Goal: Communication & Community: Answer question/provide support

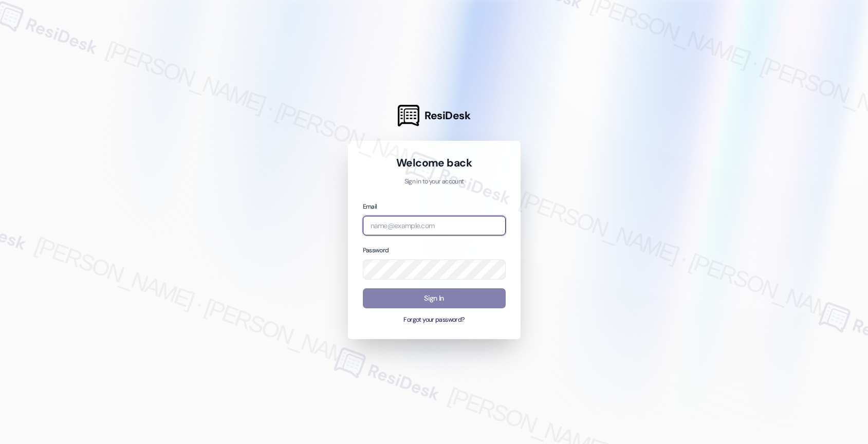
click at [416, 228] on input "email" at bounding box center [434, 226] width 143 height 20
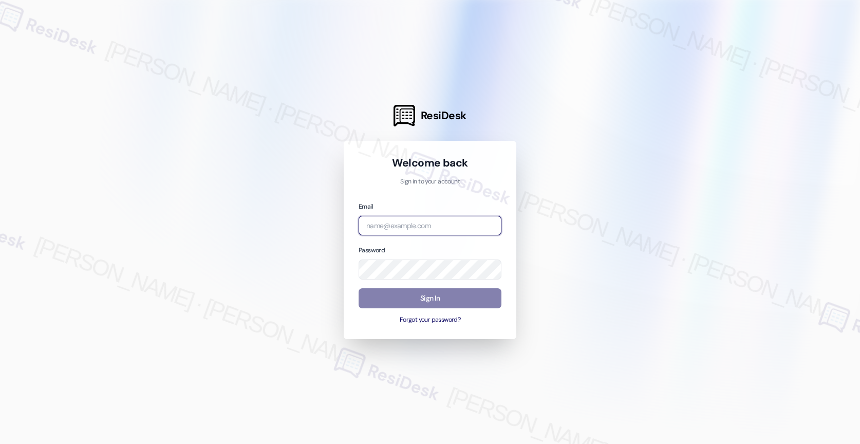
paste input "automated-surveys-birchstone_residential-resen.nine@birchstone_[DOMAIN_NAME]"
type input "automated-surveys-birchstone_residential-resen.nine@birchstone_[DOMAIN_NAME]"
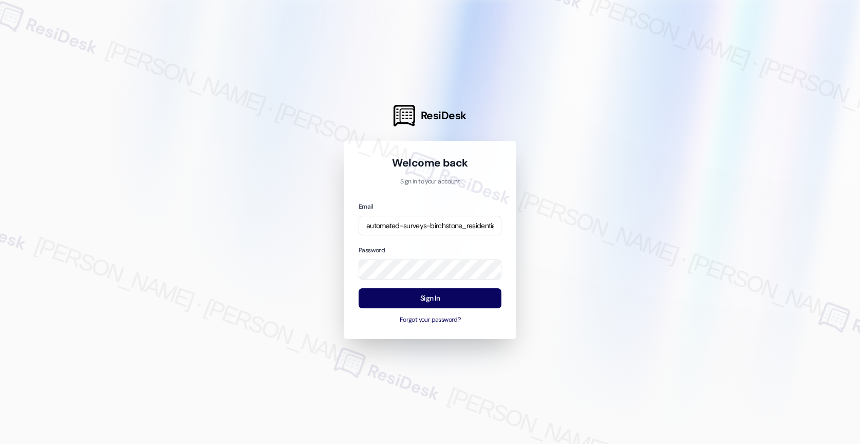
click at [568, 235] on div at bounding box center [430, 222] width 860 height 444
click at [434, 287] on div "Email automated-surveys-birchstone_residential-resen.nine@birchstone_[DOMAIN_NA…" at bounding box center [430, 263] width 143 height 124
click at [434, 295] on button "Sign In" at bounding box center [430, 298] width 143 height 20
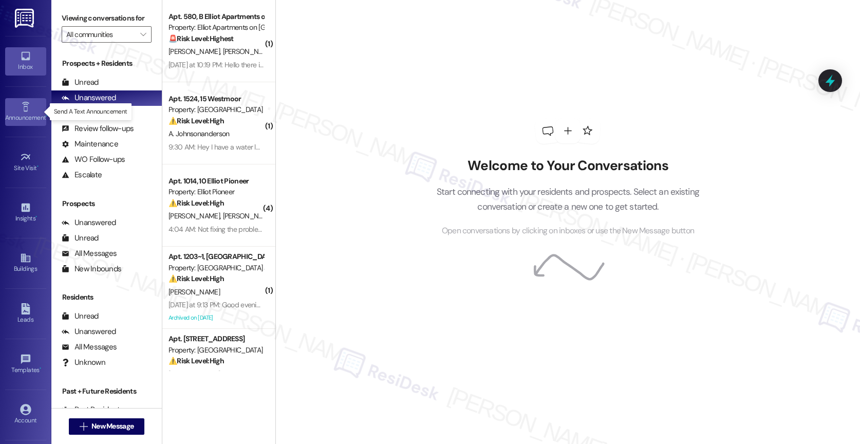
click at [24, 110] on icon at bounding box center [25, 107] width 7 height 10
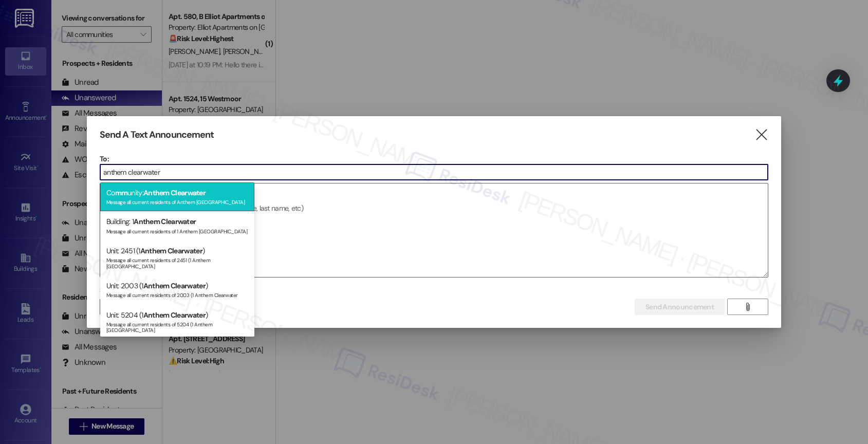
type input "anthem clearwater"
click at [185, 197] on div "Message all current residents of Anthem [GEOGRAPHIC_DATA]" at bounding box center [177, 201] width 142 height 9
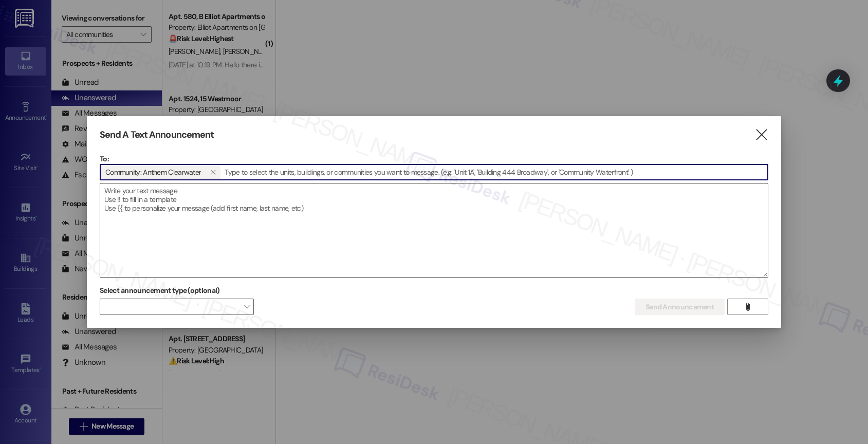
click at [184, 206] on textarea at bounding box center [434, 230] width 668 height 94
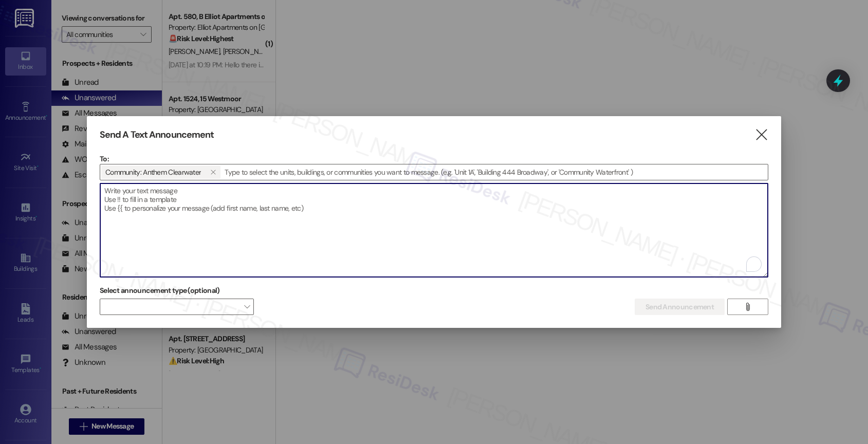
paste textarea "Hi {{first_name}}, Charm City Eats Food Truck is here [DATE], [DATE], from 4:00…"
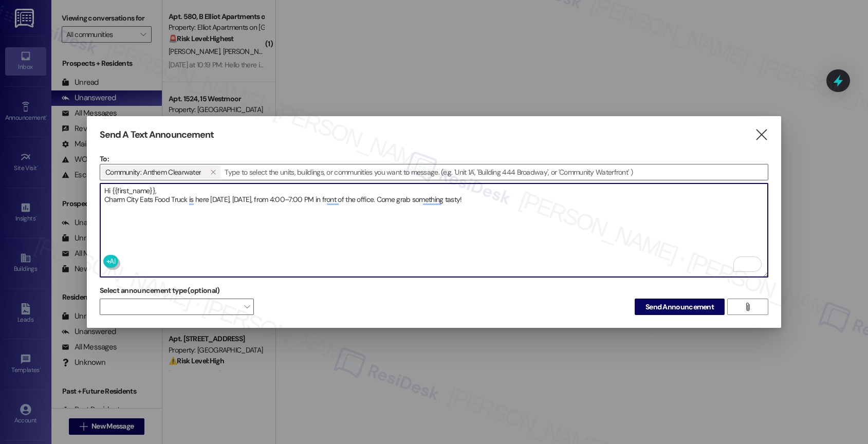
click at [566, 197] on textarea "Hi {{first_name}}, Charm City Eats Food Truck is here [DATE], [DATE], from 4:00…" at bounding box center [434, 230] width 668 height 94
type textarea "Hi {{first_name}}, Charm City Eats Food Truck is here [DATE], [DATE], from 4:00…"
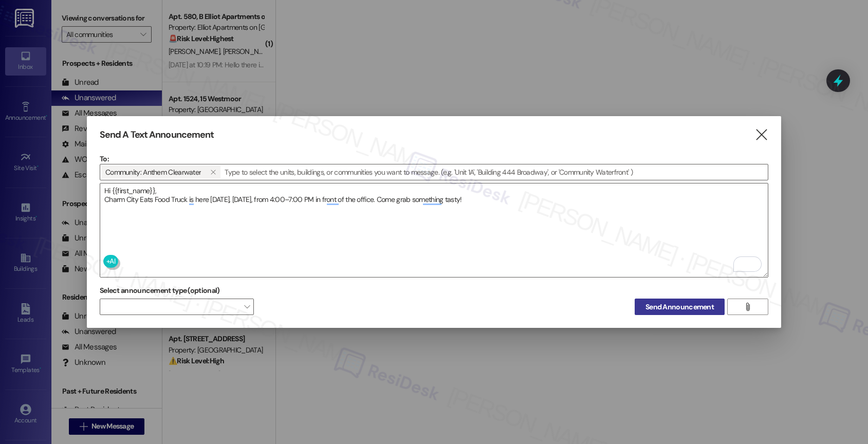
click at [681, 305] on span "Send Announcement" at bounding box center [679, 307] width 68 height 11
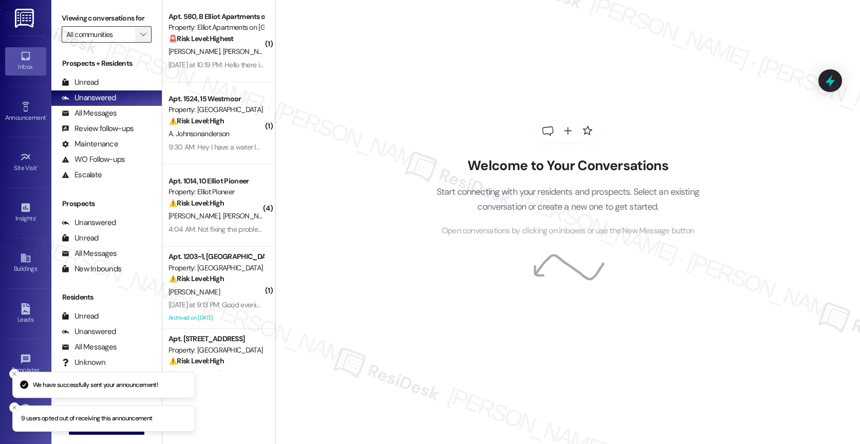
click at [138, 43] on span "" at bounding box center [143, 34] width 10 height 16
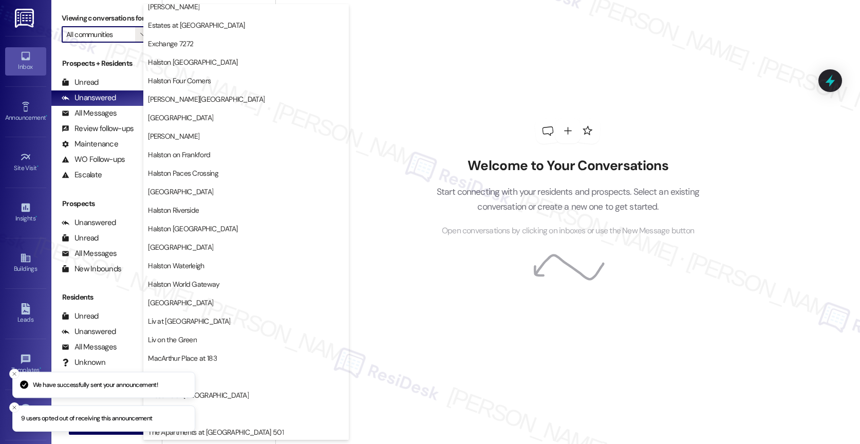
scroll to position [305, 0]
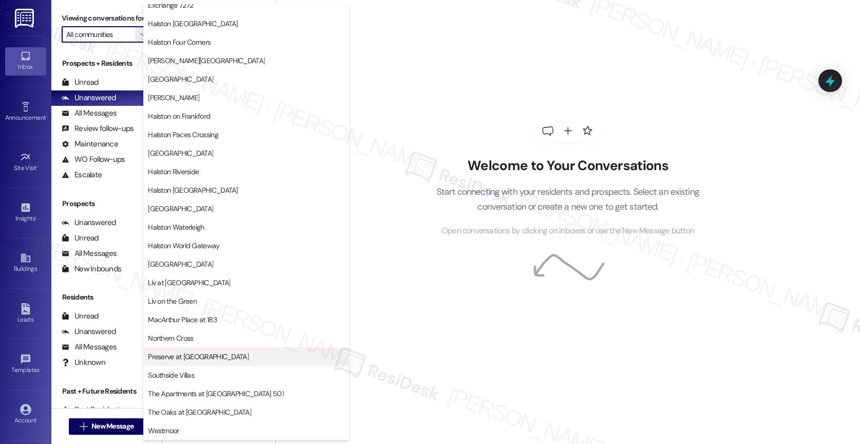
click at [203, 353] on span "Preserve at [GEOGRAPHIC_DATA]" at bounding box center [198, 356] width 101 height 10
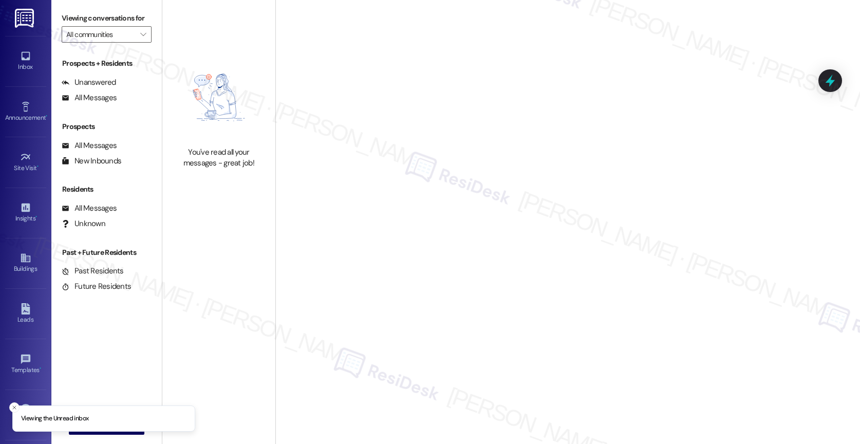
type input "Preserve at [GEOGRAPHIC_DATA]"
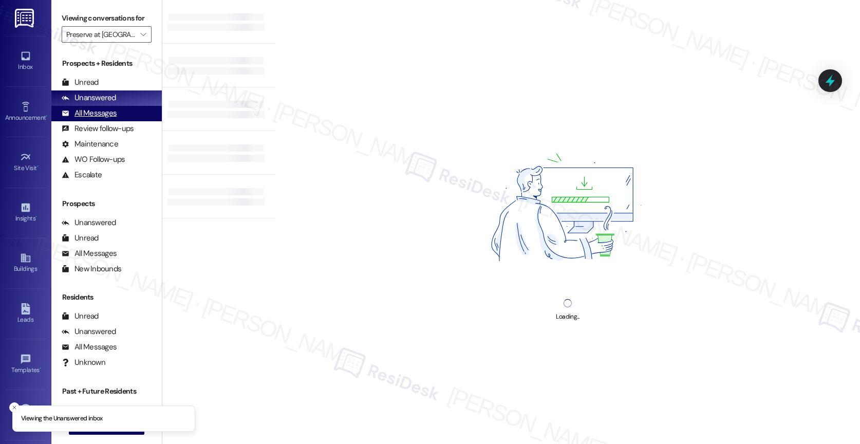
click at [123, 121] on div "All Messages (undefined)" at bounding box center [106, 113] width 110 height 15
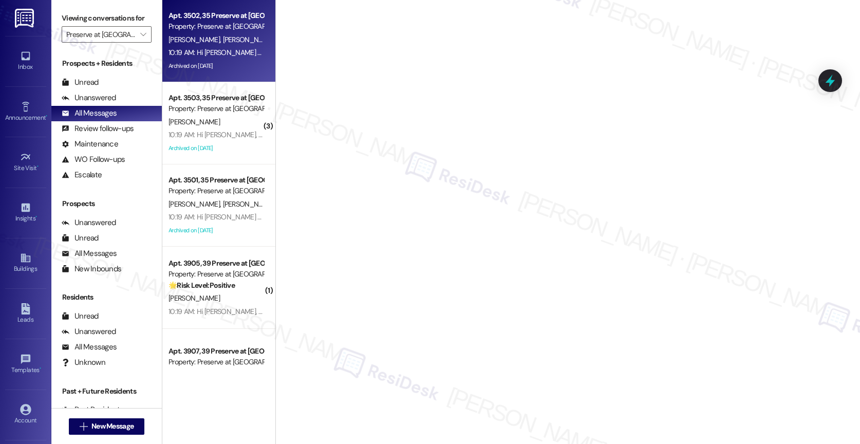
click at [237, 28] on div "Property: Preserve at [GEOGRAPHIC_DATA]" at bounding box center [216, 26] width 95 height 11
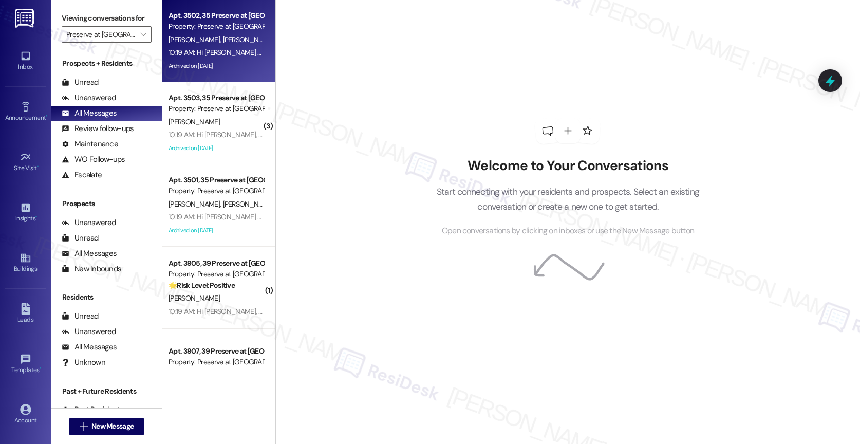
click at [222, 55] on div "10:19 AM: Hi [PERSON_NAME] and [PERSON_NAME], Taco [DATE] is happening [DATE], …" at bounding box center [411, 52] width 484 height 9
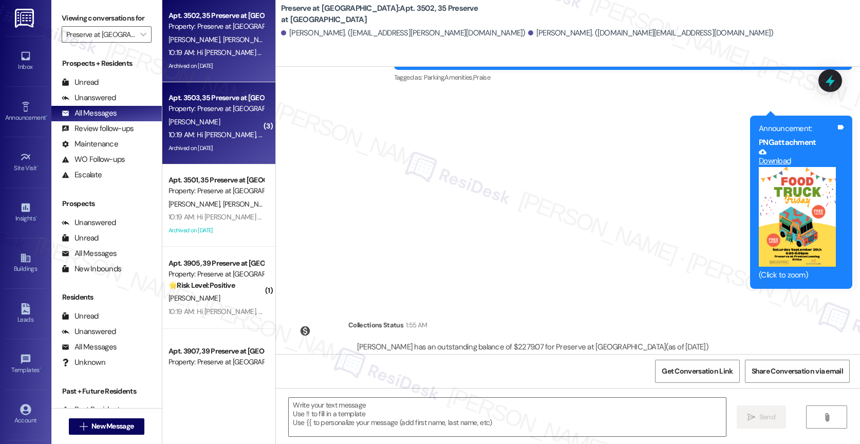
click at [208, 142] on div "Archived on [DATE]" at bounding box center [216, 148] width 97 height 13
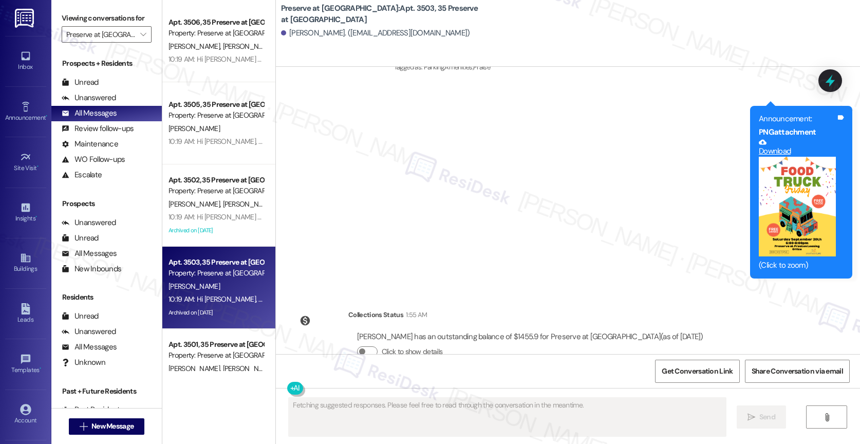
scroll to position [13618, 0]
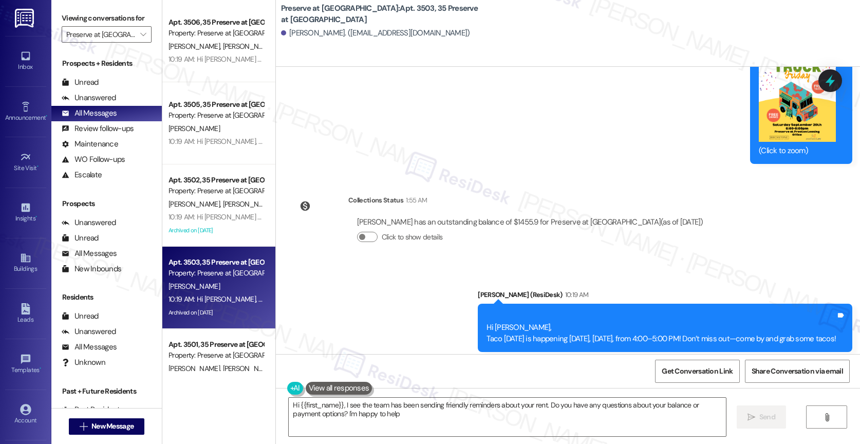
type textarea "Hi {{first_name}}, I see the team has been sending friendly reminders about you…"
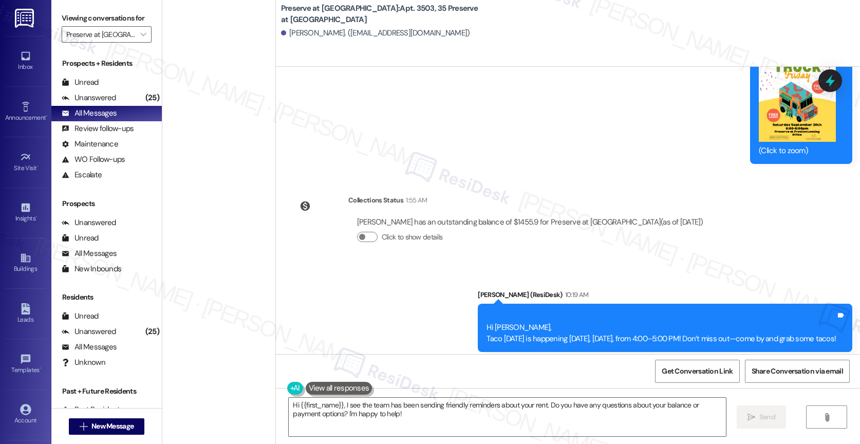
scroll to position [0, 0]
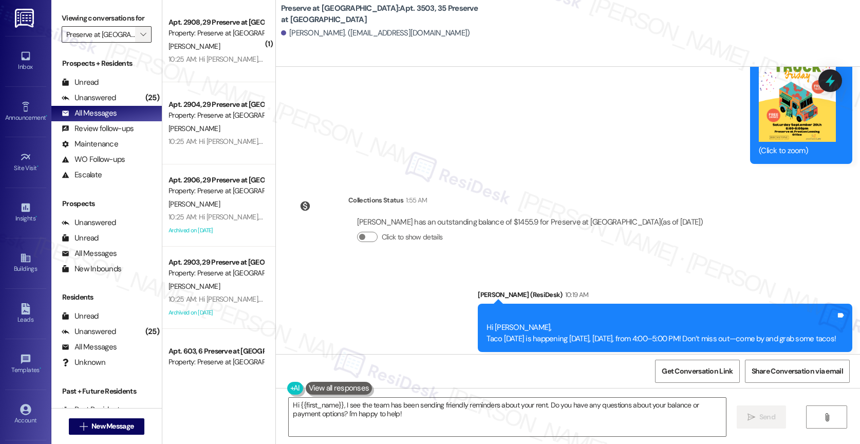
click at [140, 39] on icon "" at bounding box center [143, 34] width 6 height 8
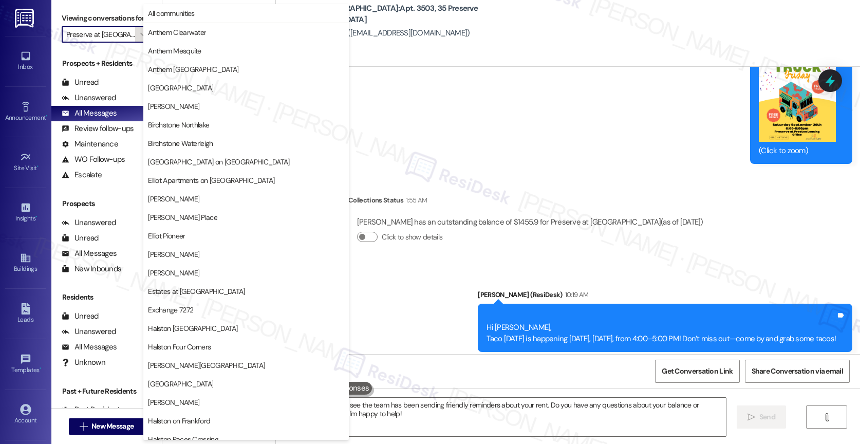
scroll to position [305, 0]
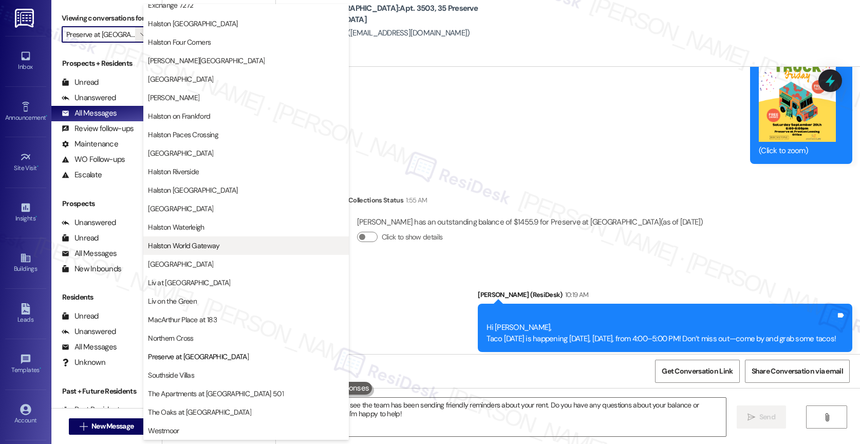
click at [222, 247] on span "Halston World Gateway" at bounding box center [246, 245] width 196 height 10
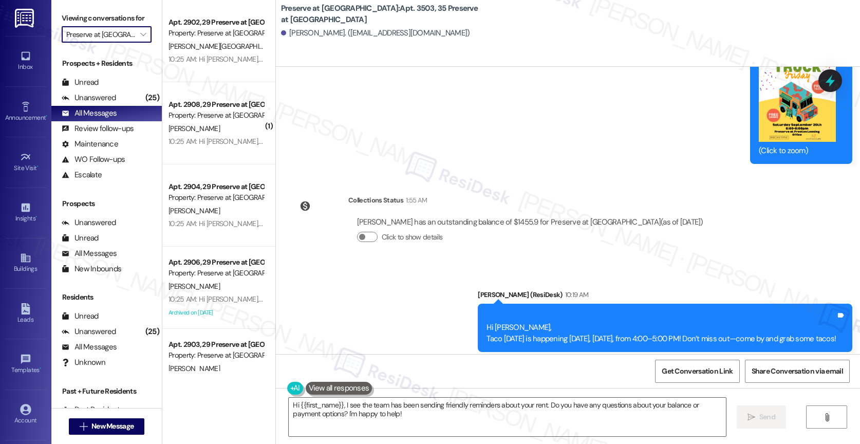
type input "Halston World Gateway"
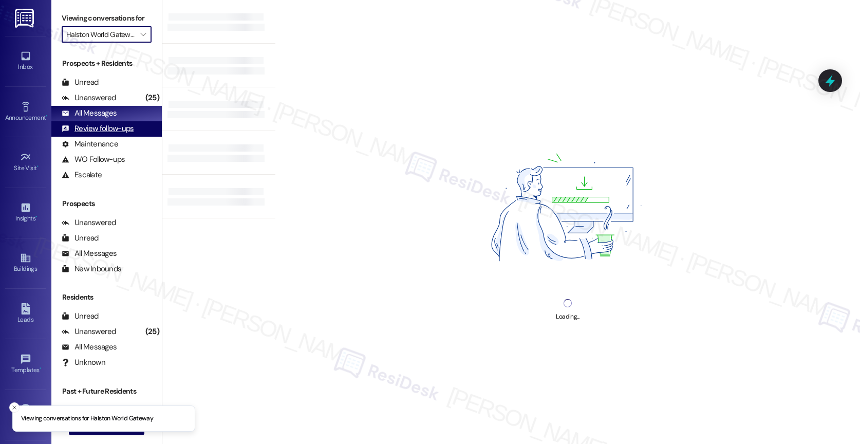
click at [124, 134] on div "Review follow-ups (undefined)" at bounding box center [106, 128] width 110 height 15
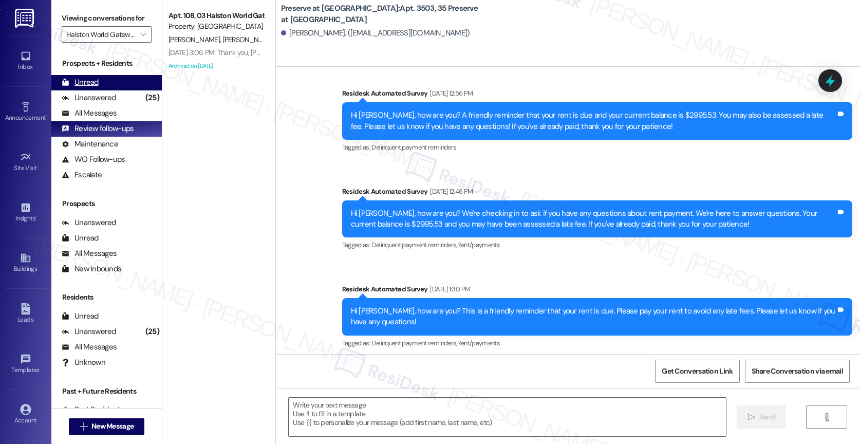
type textarea "Fetching suggested responses. Please feel free to read through the conversation…"
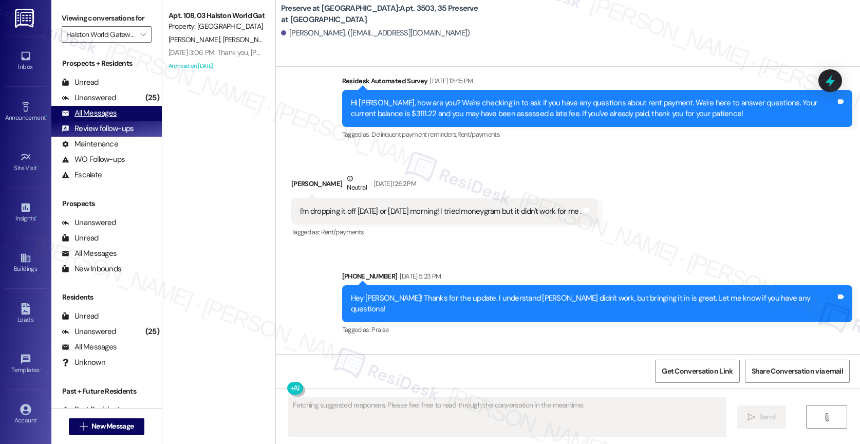
scroll to position [9487, 0]
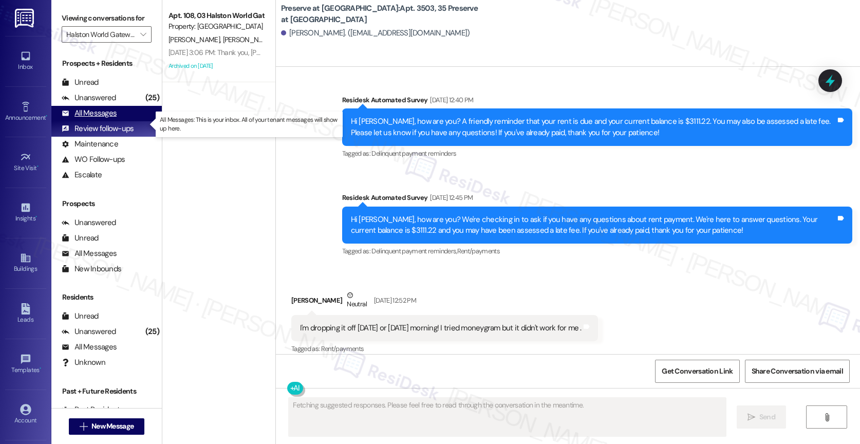
click at [122, 121] on div "All Messages (undefined)" at bounding box center [106, 113] width 110 height 15
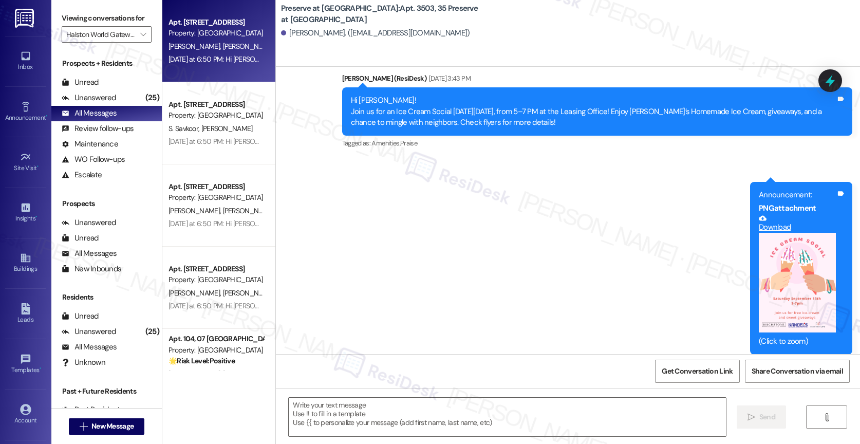
type textarea "Fetching suggested responses. Please feel free to read through the conversation…"
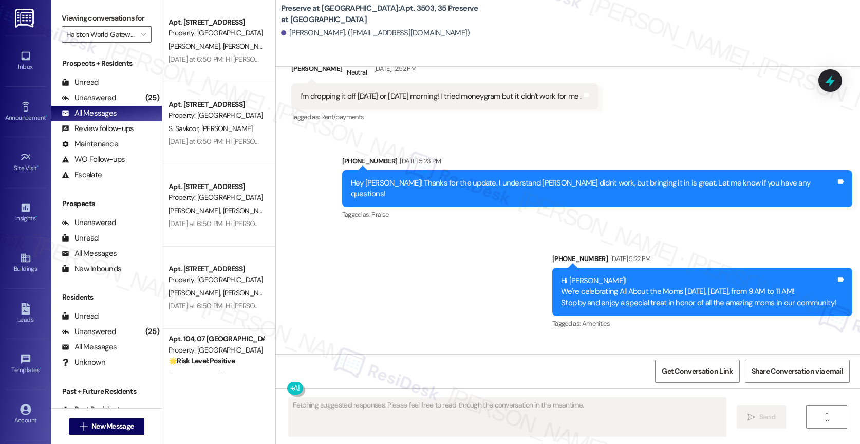
click at [219, 66] on div "Apt. 108, [GEOGRAPHIC_DATA] Property: [GEOGRAPHIC_DATA] [PERSON_NAME] [PERSON_N…" at bounding box center [218, 41] width 113 height 82
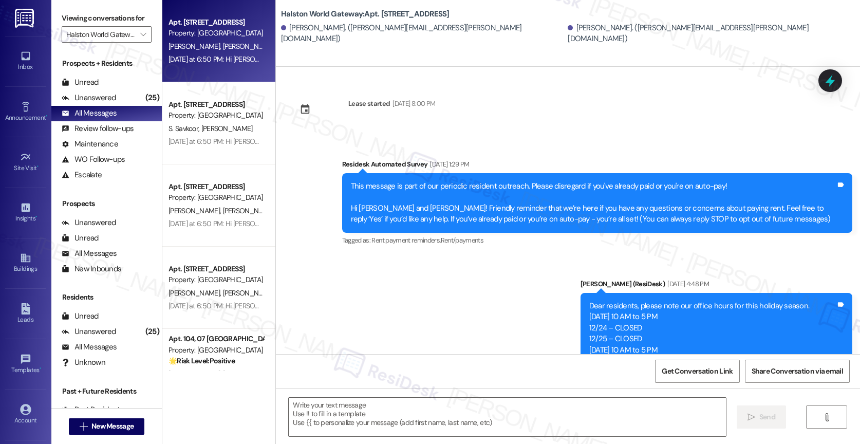
type textarea "Fetching suggested responses. Please feel free to read through the conversation…"
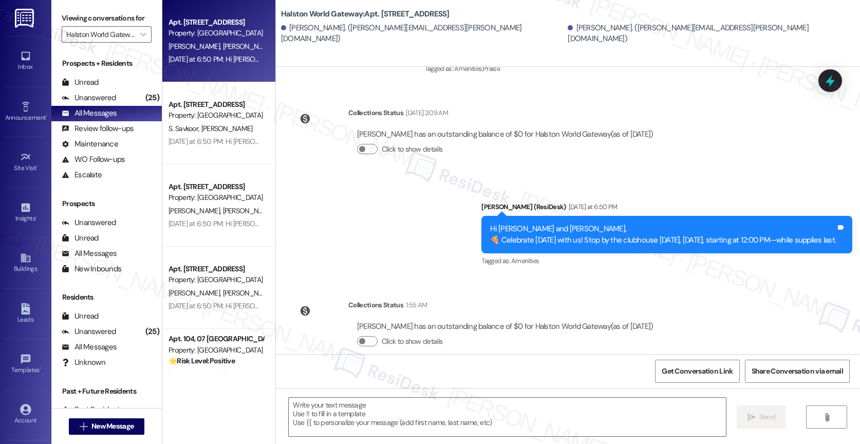
scroll to position [1031, 0]
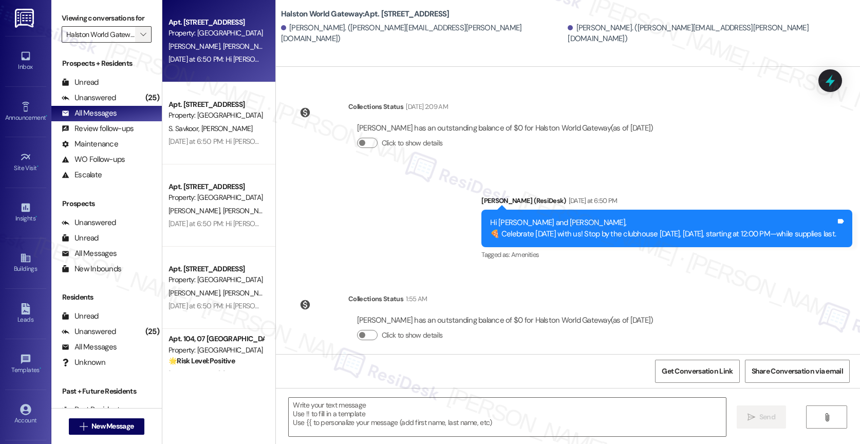
click at [138, 39] on span "" at bounding box center [143, 34] width 10 height 16
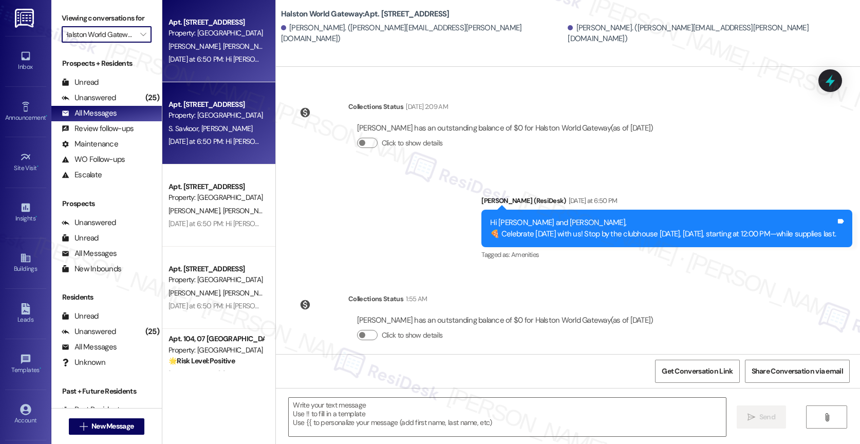
scroll to position [0, 0]
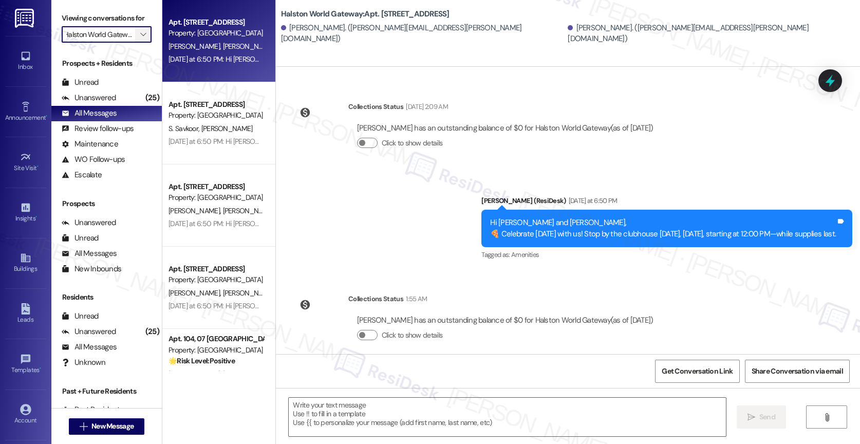
click at [140, 39] on icon "" at bounding box center [143, 34] width 6 height 8
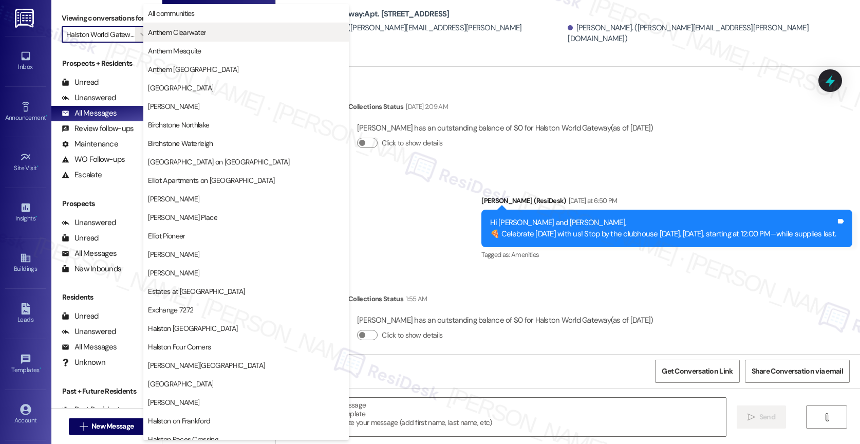
click at [196, 36] on span "Anthem Clearwater" at bounding box center [177, 32] width 58 height 10
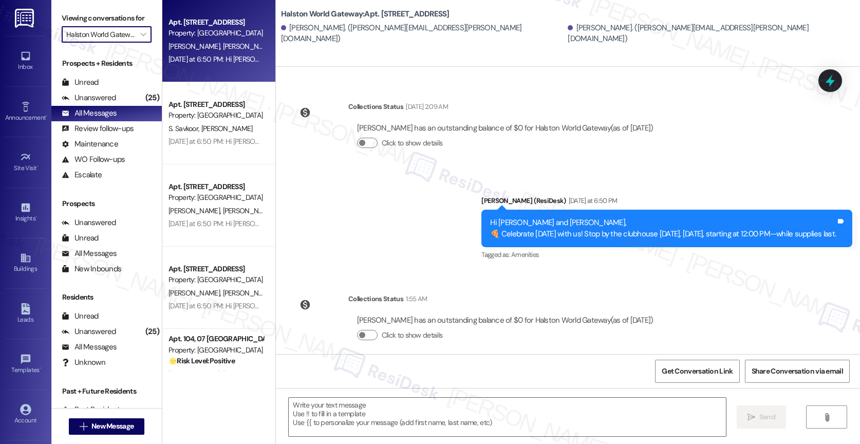
type input "Anthem Clearwater"
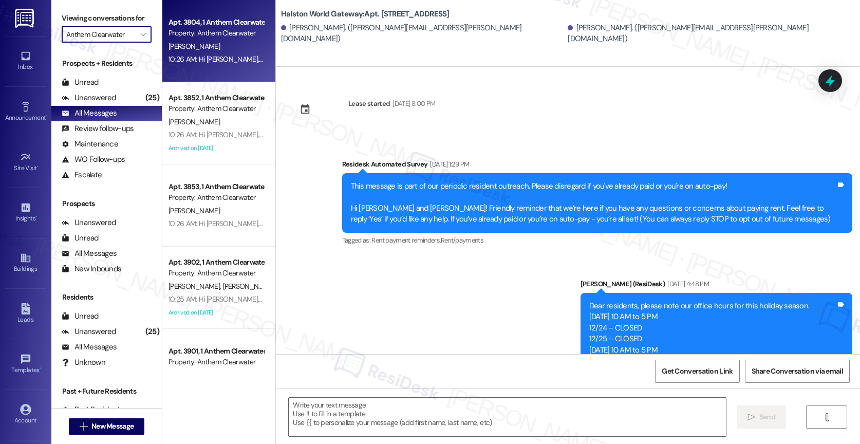
click at [226, 49] on div "[PERSON_NAME]" at bounding box center [216, 46] width 97 height 13
type textarea "Fetching suggested responses. Please feel free to read through the conversation…"
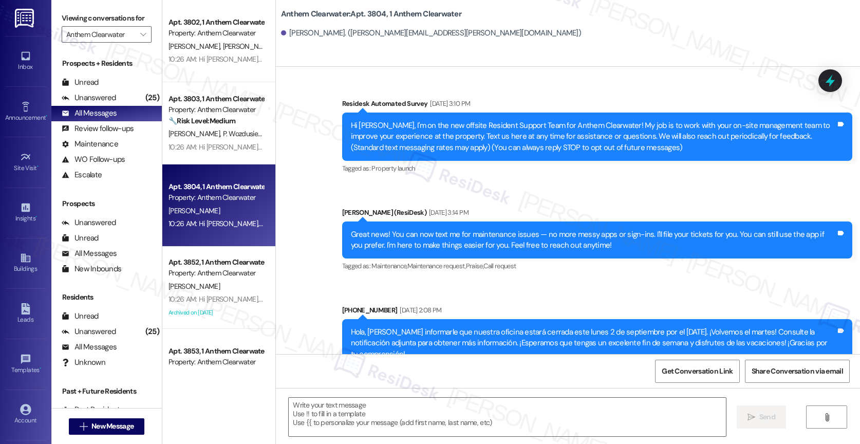
scroll to position [5955, 0]
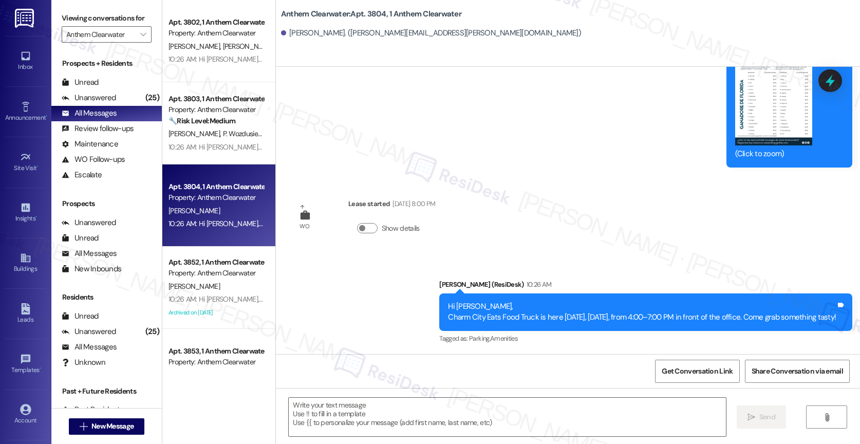
type textarea "Fetching suggested responses. Please feel free to read through the conversation…"
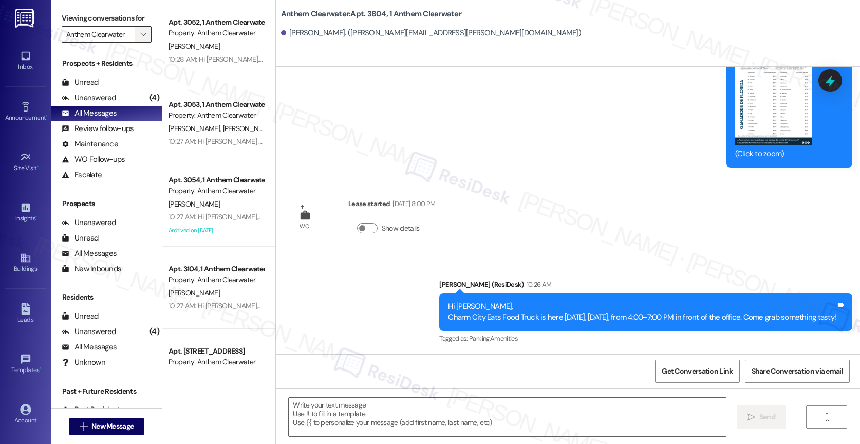
click at [140, 39] on icon "" at bounding box center [143, 34] width 6 height 8
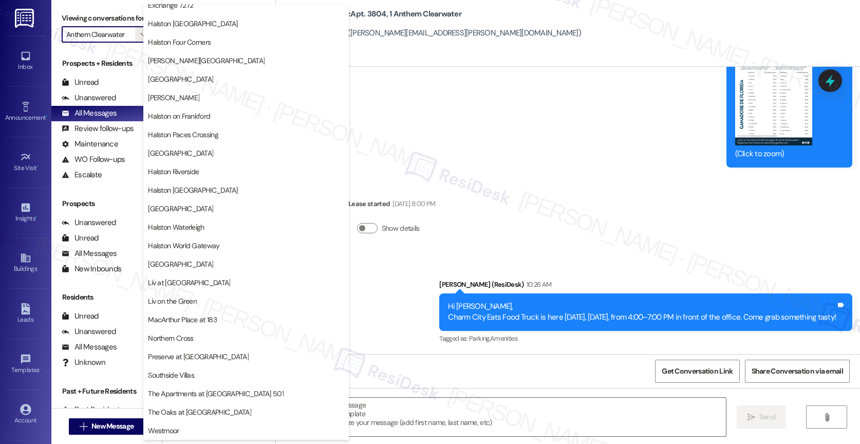
scroll to position [303, 0]
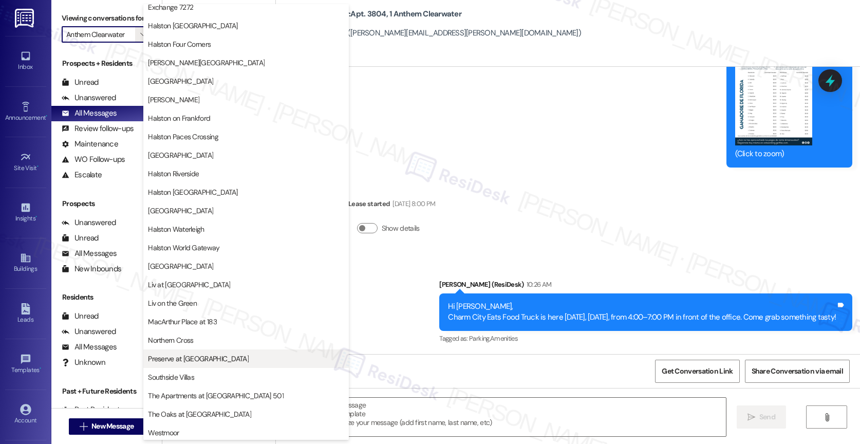
click at [193, 357] on span "Preserve at [GEOGRAPHIC_DATA]" at bounding box center [198, 359] width 101 height 10
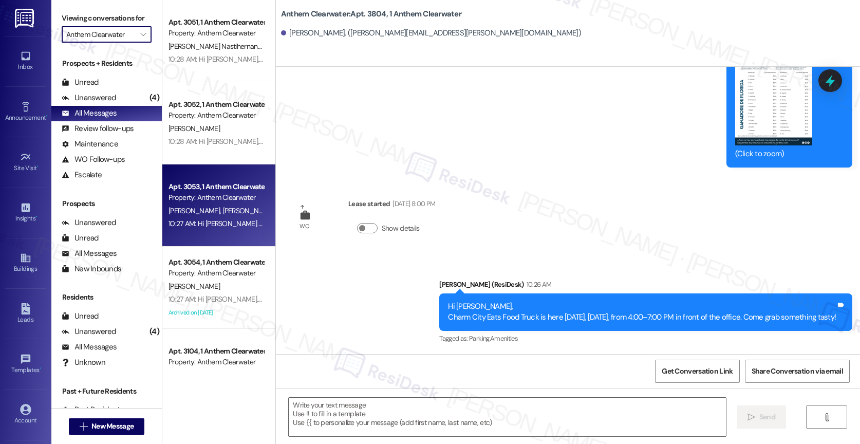
type input "Preserve at [GEOGRAPHIC_DATA]"
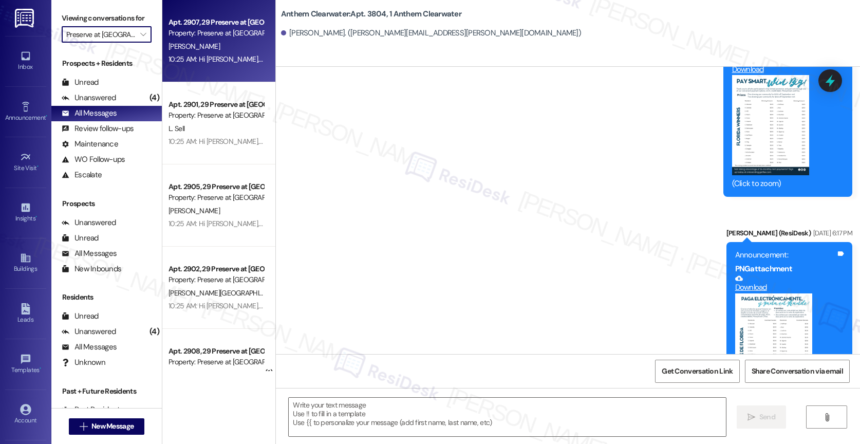
type textarea "Fetching suggested responses. Please feel free to read through the conversation…"
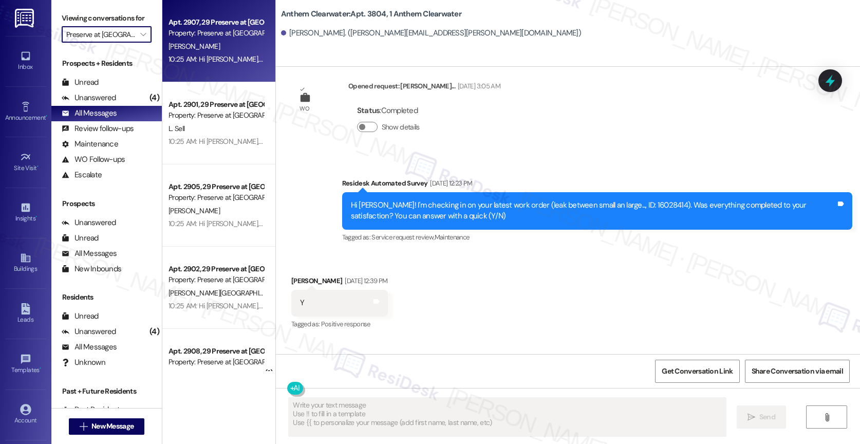
click at [200, 51] on div "[PERSON_NAME]" at bounding box center [216, 46] width 97 height 13
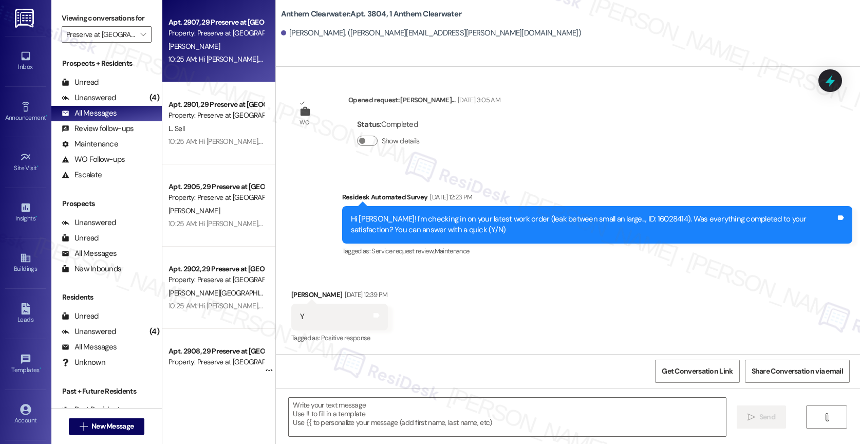
type textarea "Fetching suggested responses. Please feel free to read through the conversation…"
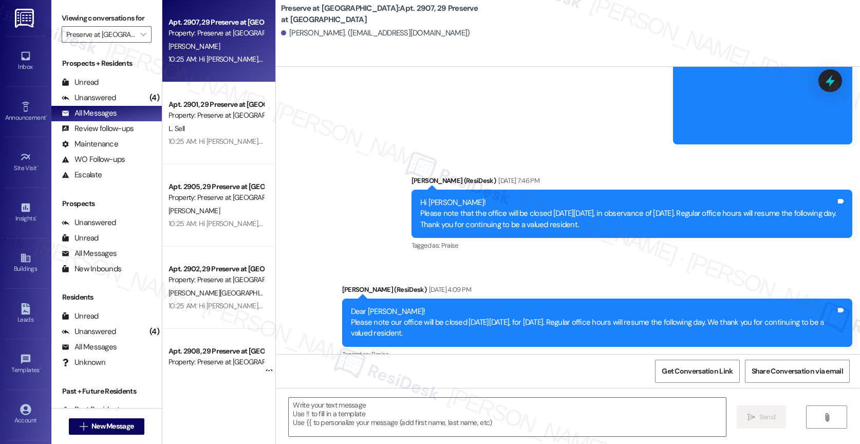
type textarea "Fetching suggested responses. Please feel free to read through the conversation…"
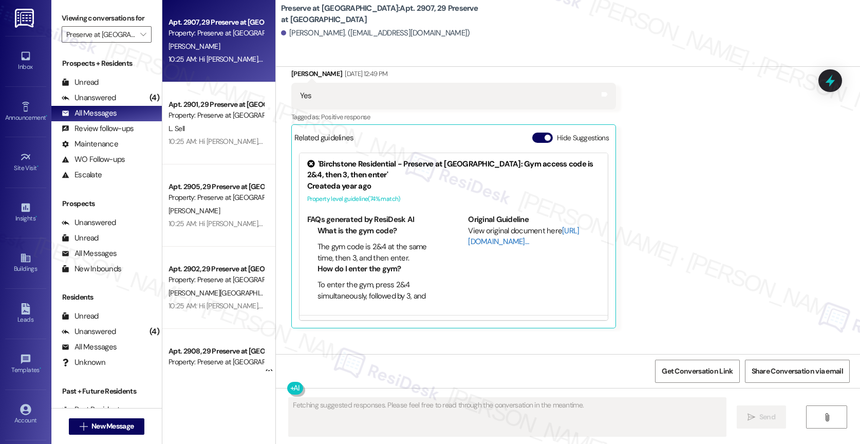
scroll to position [2956, 0]
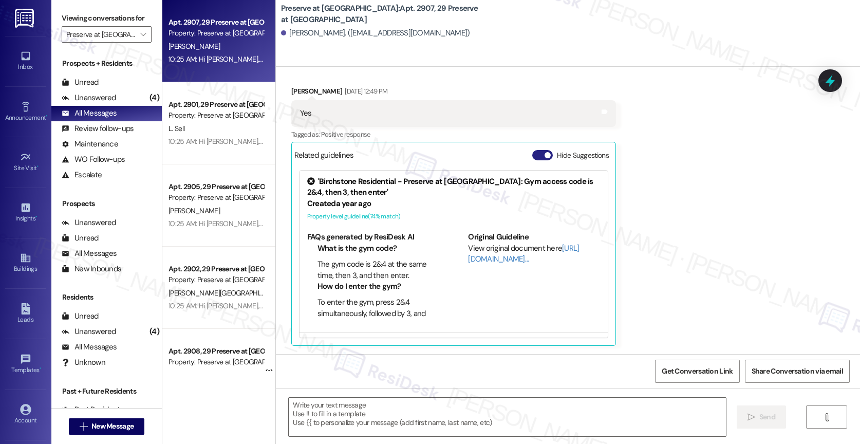
click at [536, 153] on button "Hide Suggestions" at bounding box center [542, 155] width 21 height 10
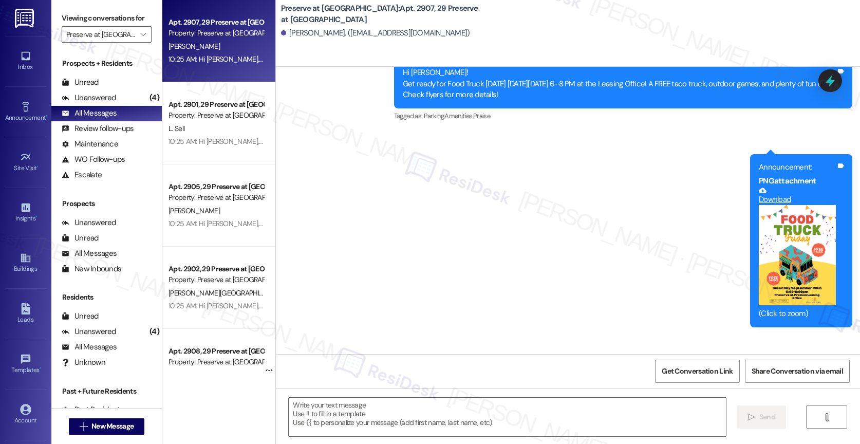
scroll to position [6757, 0]
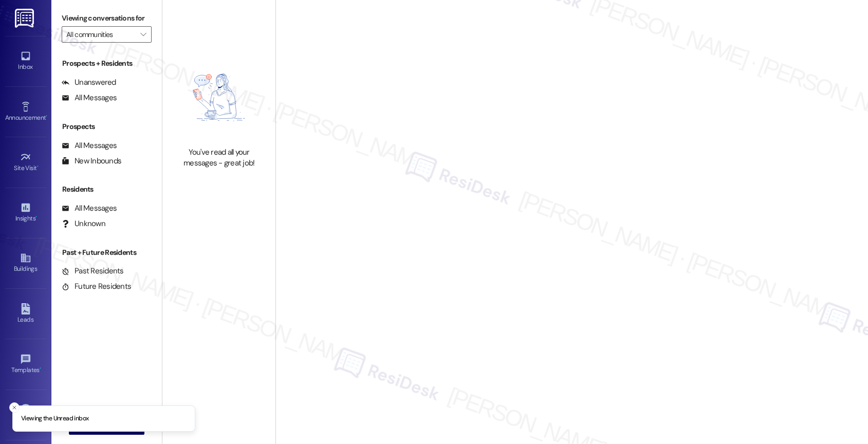
type input "Preserve at [GEOGRAPHIC_DATA]"
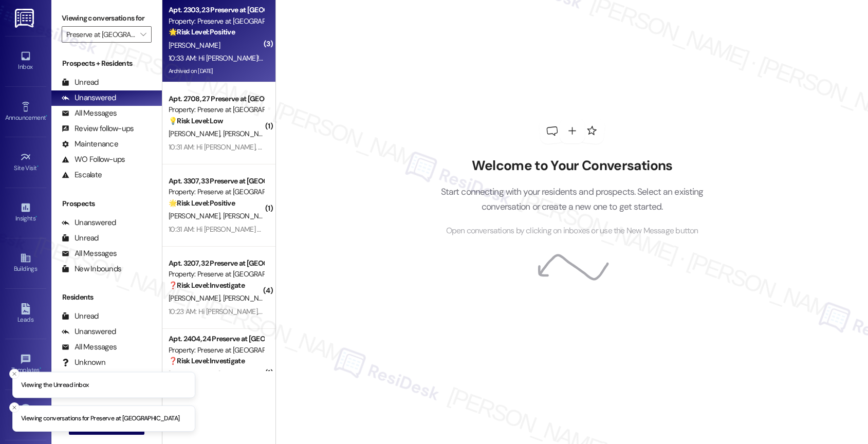
click at [227, 57] on div "10:33 AM: Hi [PERSON_NAME]! Just a quick heads-up—our Food Truck event is happe…" at bounding box center [579, 57] width 821 height 9
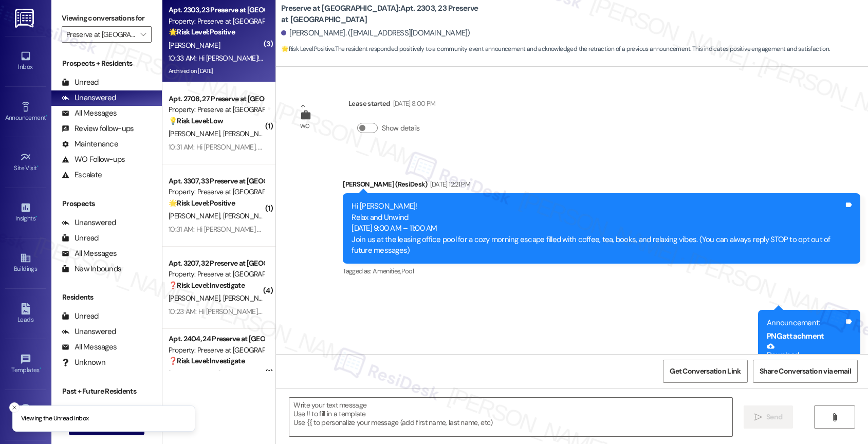
scroll to position [17350, 0]
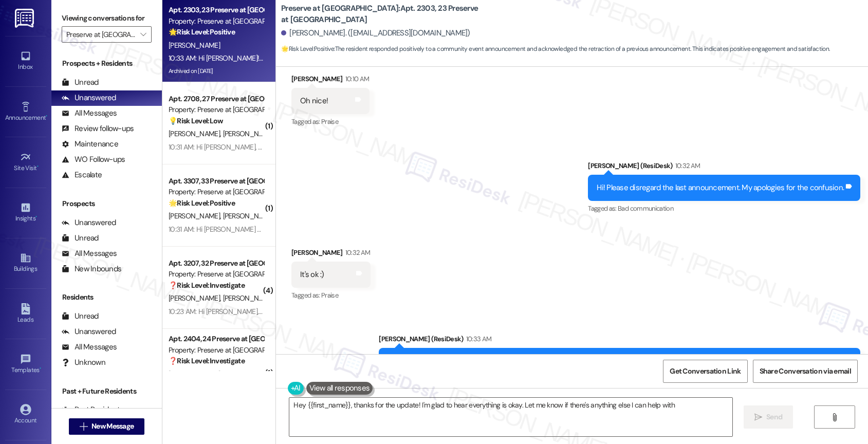
type textarea "Hey {{first_name}}, thanks for the update! I'm glad to hear everything is okay.…"
